Goal: Task Accomplishment & Management: Use online tool/utility

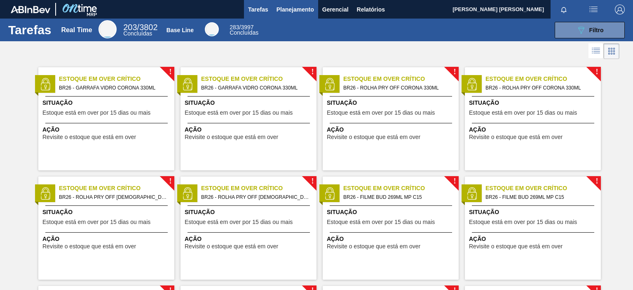
click at [281, 11] on span "Planejamento" at bounding box center [294, 10] width 37 height 10
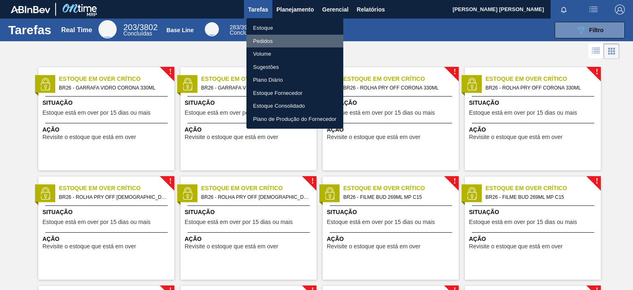
click at [271, 39] on li "Pedidos" at bounding box center [294, 41] width 97 height 13
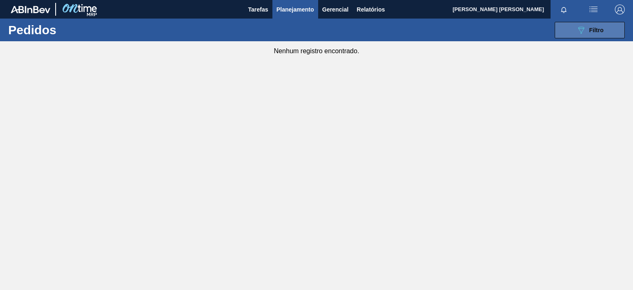
click at [593, 29] on span "Filtro" at bounding box center [596, 30] width 14 height 7
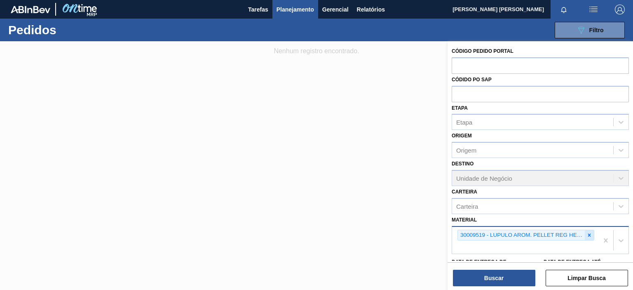
click at [586, 233] on icon at bounding box center [589, 235] width 6 height 6
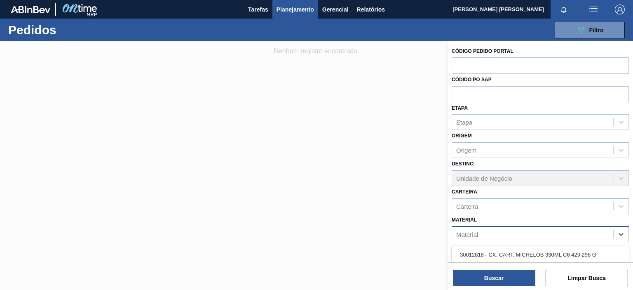
click at [523, 234] on div "Material" at bounding box center [532, 234] width 161 height 12
type input "cere"
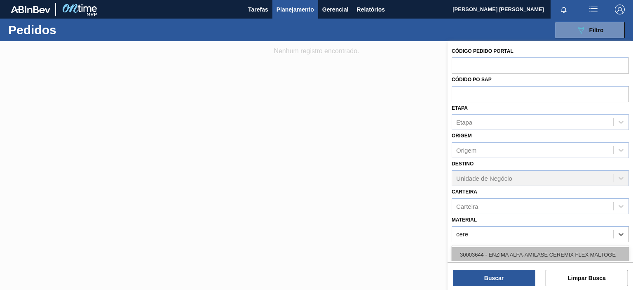
click at [521, 250] on div "30003644 - ENZIMA ALFA-AMILASE CEREMIX FLEX MALTOGE" at bounding box center [539, 254] width 177 height 15
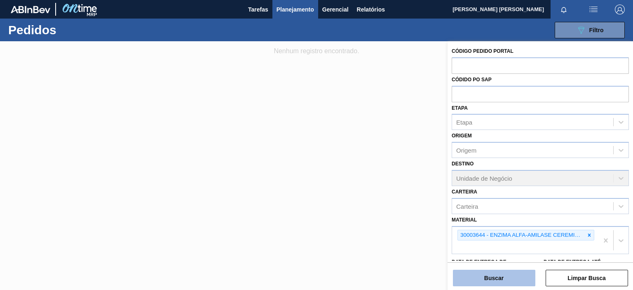
click at [493, 279] on button "Buscar" at bounding box center [494, 277] width 82 height 16
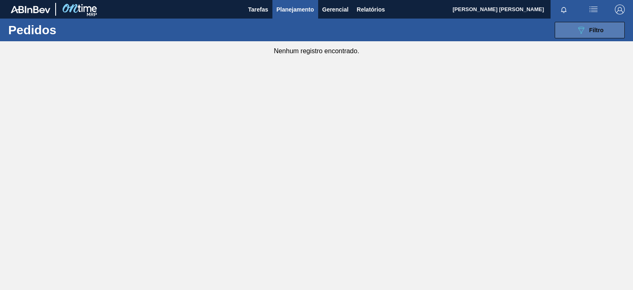
click at [565, 33] on button "089F7B8B-B2A5-4AFE-B5C0-19BA573D28AC Filtro" at bounding box center [589, 30] width 70 height 16
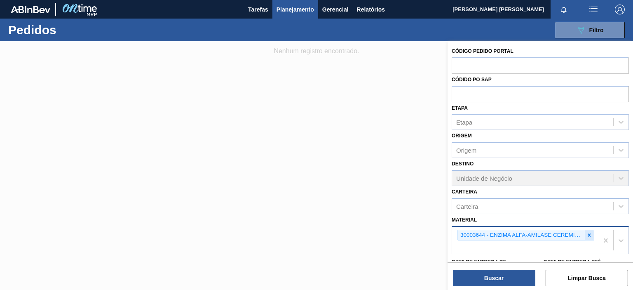
click at [586, 234] on icon at bounding box center [589, 235] width 6 height 6
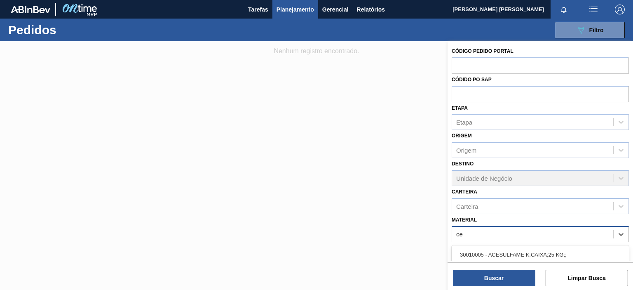
type input "c"
type input "terma"
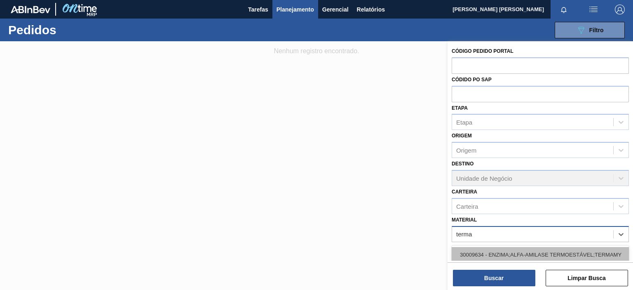
click at [531, 248] on div "30009634 - ENZIMA;ALFA-AMILASE TERMOESTÁVEL;TERMAMY" at bounding box center [539, 254] width 177 height 15
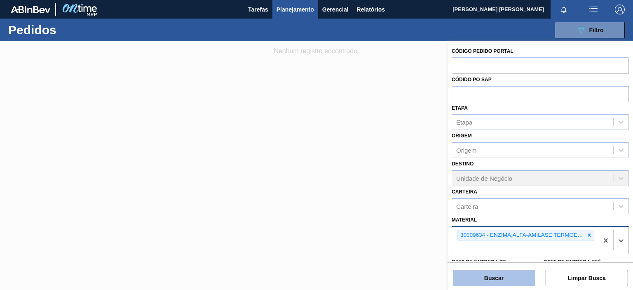
click at [481, 279] on button "Buscar" at bounding box center [494, 277] width 82 height 16
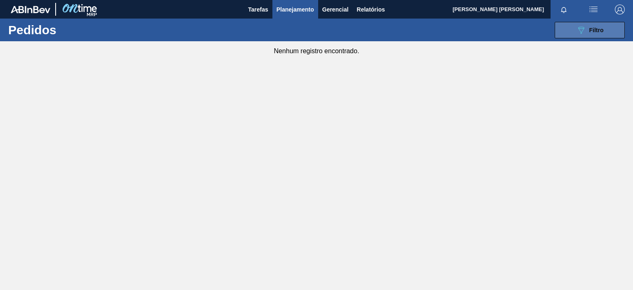
click at [594, 36] on button "089F7B8B-B2A5-4AFE-B5C0-19BA573D28AC Filtro" at bounding box center [589, 30] width 70 height 16
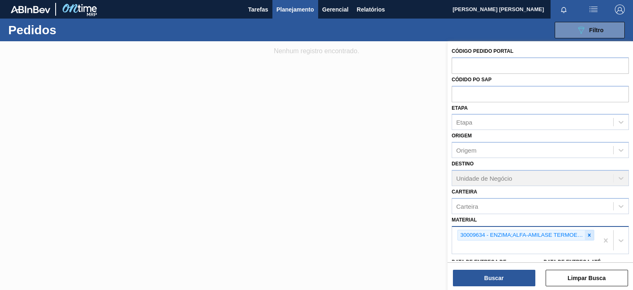
click at [590, 234] on icon at bounding box center [589, 235] width 6 height 6
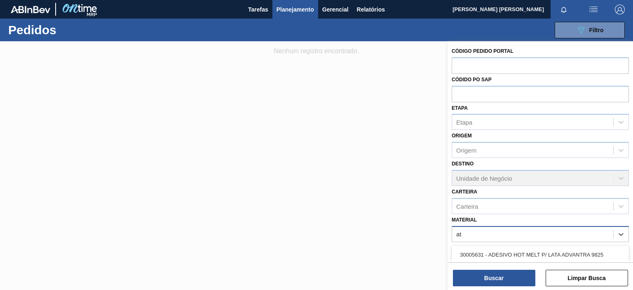
type input "att"
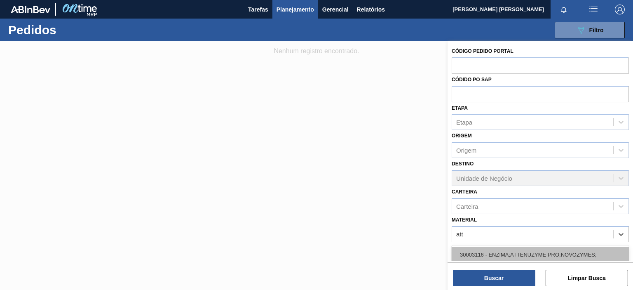
click at [498, 251] on div "30003116 - ENZIMA;ATTENUZYME PRO;NOVOZYMES;" at bounding box center [539, 254] width 177 height 15
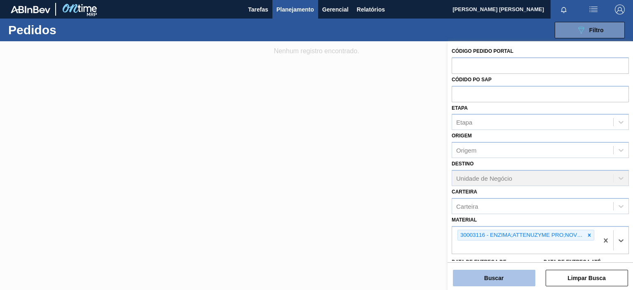
click at [498, 274] on button "Buscar" at bounding box center [494, 277] width 82 height 16
